Goal: Information Seeking & Learning: Learn about a topic

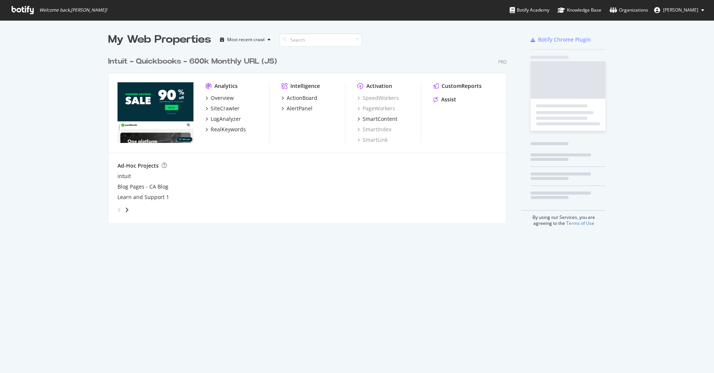
scroll to position [170, 399]
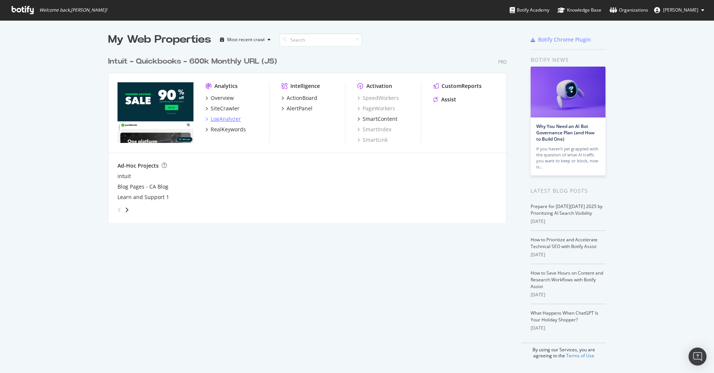
click at [223, 119] on div "LogAnalyzer" at bounding box center [226, 118] width 30 height 7
